Goal: Task Accomplishment & Management: Manage account settings

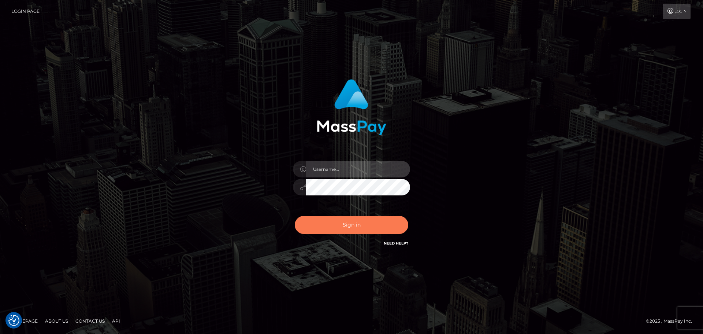
type input "Bedis"
click at [349, 229] on button "Sign in" at bounding box center [352, 225] width 114 height 18
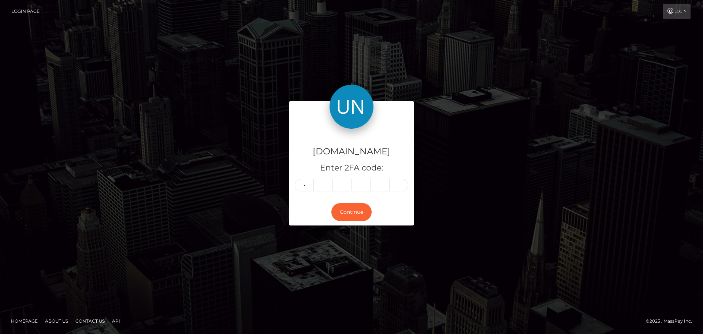
type input "7"
type input "6"
type input "5"
type input "4"
type input "5"
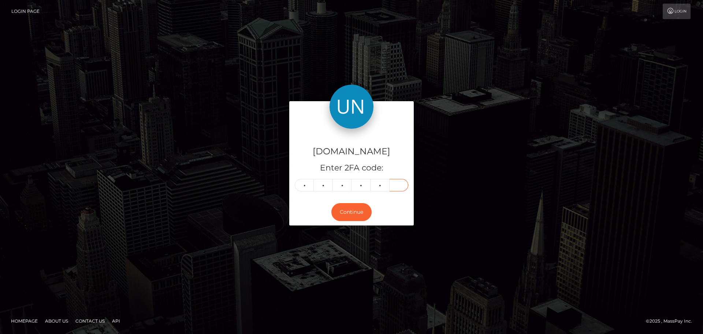
type input "6"
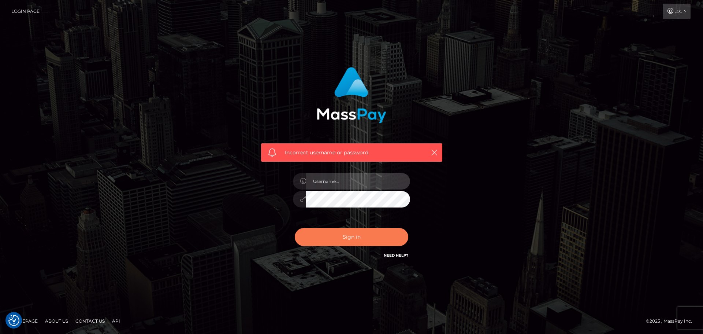
type input "Bedis"
click at [348, 242] on button "Sign in" at bounding box center [352, 237] width 114 height 18
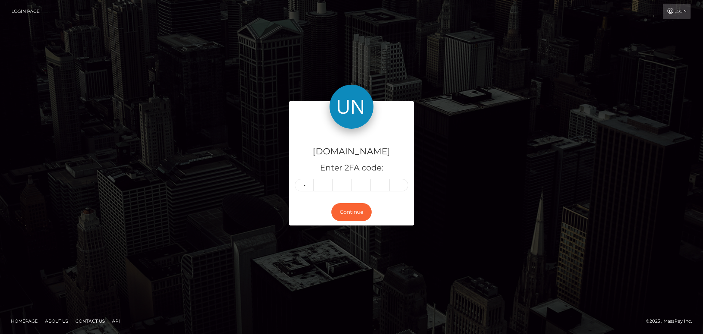
type input "7"
type input "6"
type input "5"
type input "4"
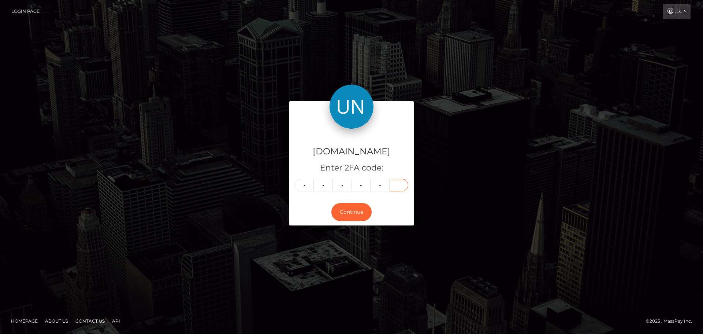
type input "6"
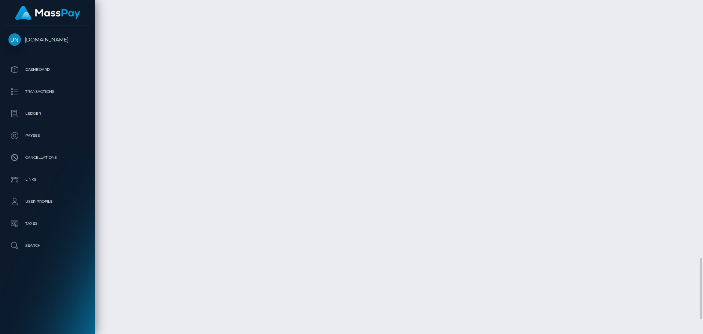
scroll to position [1470, 0]
